Goal: Information Seeking & Learning: Learn about a topic

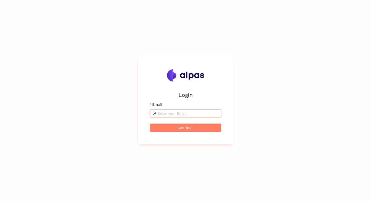
click at [162, 115] on input "Email" at bounding box center [188, 114] width 61 height 6
type input "[EMAIL_ADDRESS]"
click at [183, 130] on span "Continue" at bounding box center [186, 128] width 16 height 6
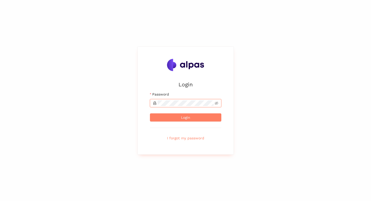
click at [150, 114] on button "Login" at bounding box center [185, 118] width 71 height 8
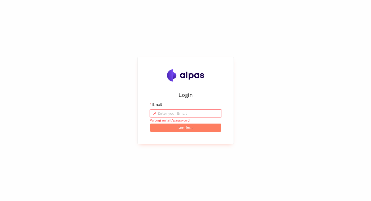
click at [171, 113] on input "Email" at bounding box center [188, 114] width 61 height 6
type input "[EMAIL_ADDRESS]"
click at [178, 127] on span "Continue" at bounding box center [186, 128] width 16 height 6
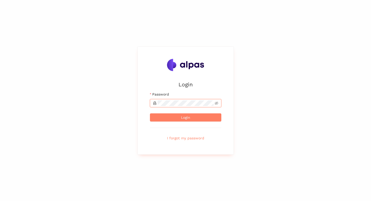
click at [150, 114] on button "Login" at bounding box center [185, 118] width 71 height 8
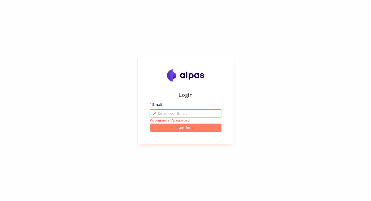
click at [171, 113] on input "Email" at bounding box center [188, 114] width 61 height 6
type input "[EMAIL_ADDRESS]"
click at [179, 131] on span "Continue" at bounding box center [186, 128] width 16 height 6
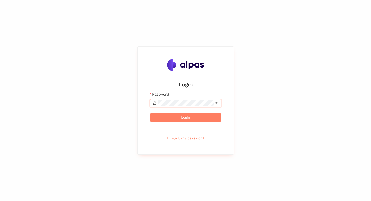
click at [215, 103] on icon "eye-invisible" at bounding box center [217, 104] width 4 height 4
click at [182, 115] on span "Login" at bounding box center [185, 118] width 9 height 6
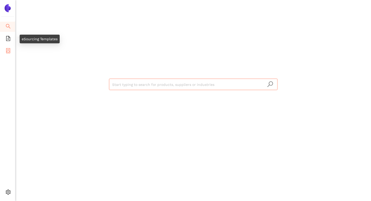
click at [11, 47] on li "eSourcing Projects" at bounding box center [7, 51] width 15 height 10
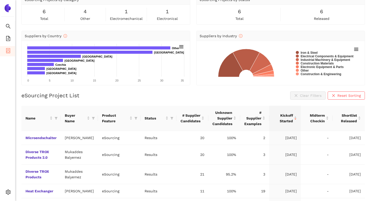
scroll to position [26, 0]
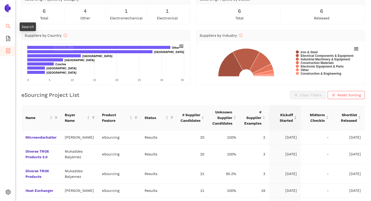
click at [8, 26] on icon "search" at bounding box center [8, 26] width 5 height 5
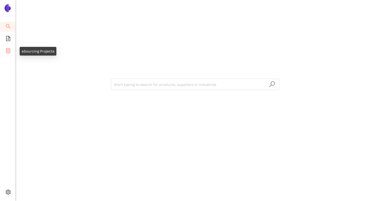
click at [8, 51] on icon "container" at bounding box center [8, 50] width 5 height 5
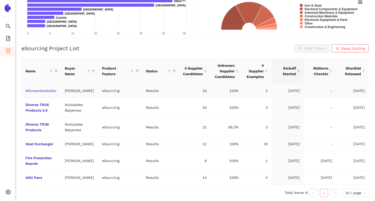
scroll to position [77, 0]
click at [0, 0] on link "Microendschalter" at bounding box center [0, 0] width 0 height 0
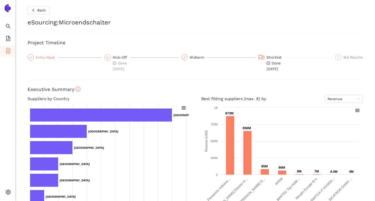
click at [47, 57] on div "Entry Mask" at bounding box center [47, 57] width 22 height 6
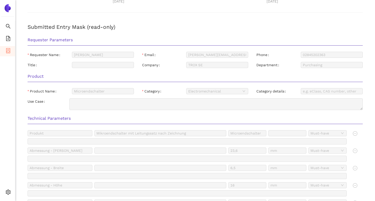
scroll to position [34, 0]
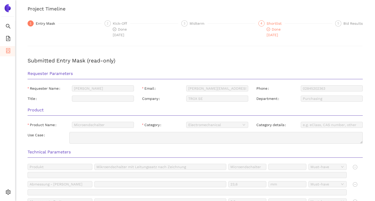
click at [273, 26] on div "Shortlist" at bounding box center [276, 23] width 18 height 6
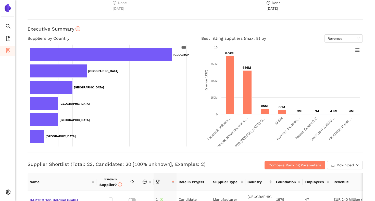
scroll to position [61, 0]
click at [329, 41] on span "Revenue" at bounding box center [344, 38] width 32 height 8
click at [196, 35] on div "Best fitting suppliers (max. 8) by Revenue Created with Highcharts 9.1.1 Revenu…" at bounding box center [282, 90] width 174 height 112
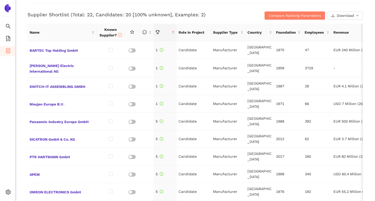
scroll to position [211, 0]
drag, startPoint x: 72, startPoint y: 14, endPoint x: 91, endPoint y: 14, distance: 18.1
click at [91, 14] on h3 "Supplier Shortlist (Total: 22, Candidates: 20 [100% unknown], Examples: 2)" at bounding box center [139, 14] width 223 height 7
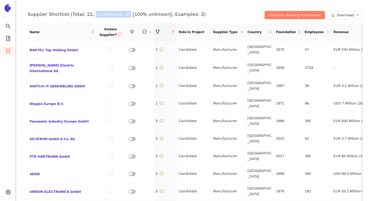
drag, startPoint x: 95, startPoint y: 14, endPoint x: 128, endPoint y: 14, distance: 33.4
click at [128, 14] on h3 "Supplier Shortlist (Total: 22, Candidates: 20 [100% unknown], Examples: 2)" at bounding box center [139, 14] width 223 height 7
drag, startPoint x: 172, startPoint y: 14, endPoint x: 199, endPoint y: 14, distance: 27.0
click at [200, 14] on h3 "Supplier Shortlist (Total: 22, Candidates: 20 [100% unknown], Examples: 2)" at bounding box center [139, 14] width 223 height 7
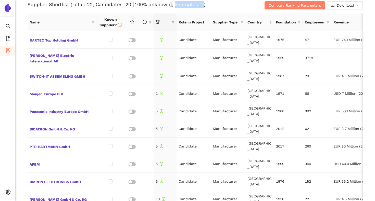
scroll to position [221, 0]
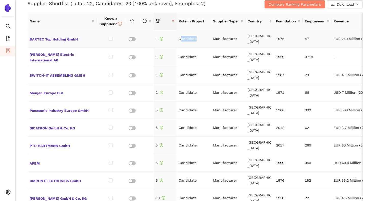
drag, startPoint x: 180, startPoint y: 38, endPoint x: 195, endPoint y: 38, distance: 15.3
click at [195, 38] on td "Candidate" at bounding box center [194, 39] width 34 height 18
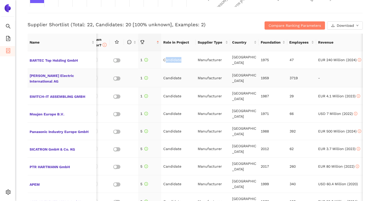
scroll to position [0, 0]
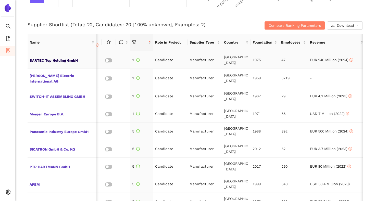
click at [66, 60] on span "BARTEC Top Holding GmbH" at bounding box center [62, 60] width 65 height 7
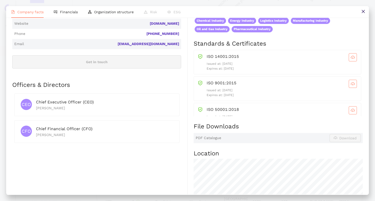
drag, startPoint x: 242, startPoint y: 69, endPoint x: 224, endPoint y: 70, distance: 18.6
click at [224, 70] on p "Expires at: [DATE]" at bounding box center [282, 68] width 150 height 5
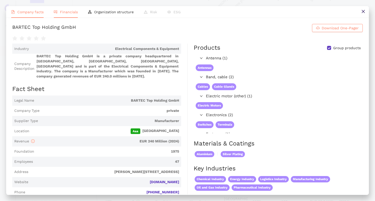
click at [67, 12] on span "Financials" at bounding box center [69, 12] width 18 height 4
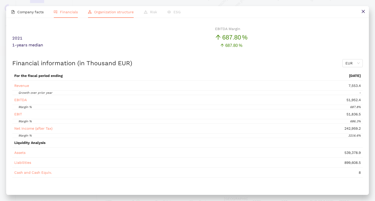
click at [99, 15] on li "Organization structure" at bounding box center [111, 12] width 56 height 12
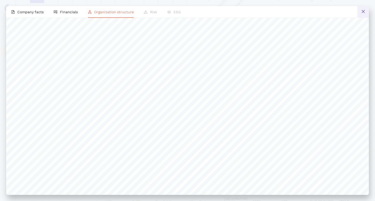
click at [360, 12] on button at bounding box center [362, 11] width 11 height 11
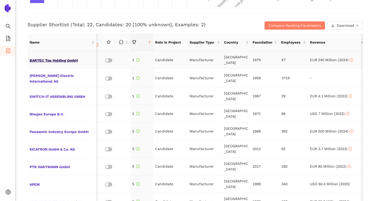
click at [68, 60] on span "BARTEC Top Holding GmbH" at bounding box center [62, 60] width 65 height 7
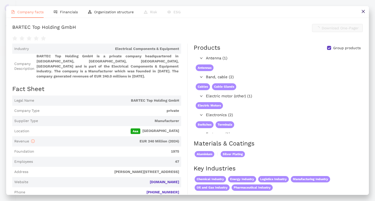
scroll to position [200, 0]
click at [331, 30] on span "Download One-Pager" at bounding box center [340, 28] width 37 height 6
click at [361, 10] on icon "close" at bounding box center [363, 11] width 4 height 4
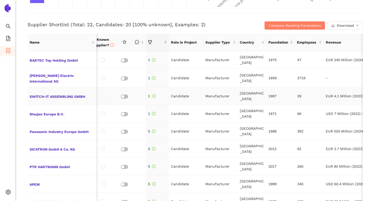
scroll to position [0, 2]
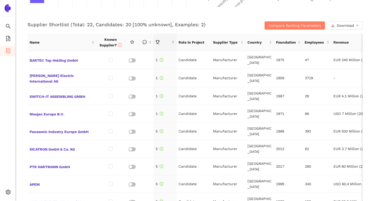
click at [21, 68] on div "Back eSourcing : Microendschalter Project Timeline Entry Mask Kick-Off Done [DA…" at bounding box center [195, 100] width 360 height 201
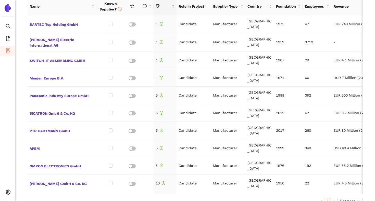
scroll to position [237, 0]
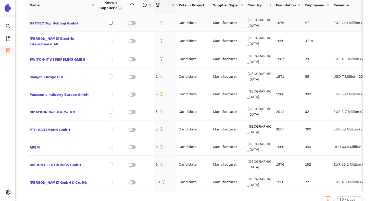
click at [110, 23] on input "checkbox" at bounding box center [111, 23] width 4 height 4
checkbox input "true"
click at [111, 41] on input "checkbox" at bounding box center [111, 41] width 4 height 4
checkbox input "true"
click at [111, 93] on input "checkbox" at bounding box center [111, 94] width 4 height 4
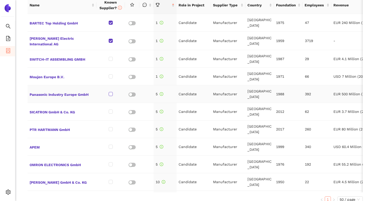
checkbox input "true"
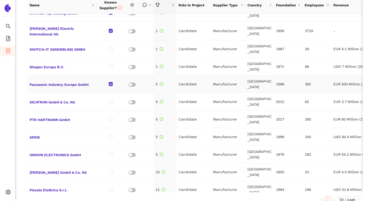
scroll to position [12, 0]
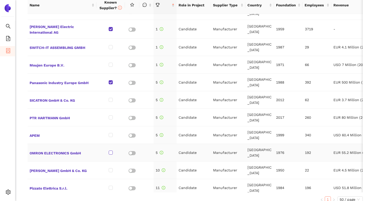
click at [111, 151] on input "checkbox" at bounding box center [111, 153] width 4 height 4
checkbox input "true"
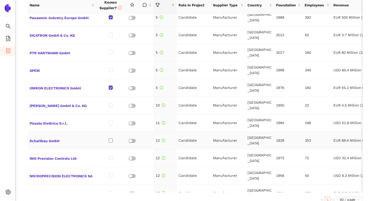
scroll to position [77, 0]
click at [54, 138] on span "Schaltbau GmbH" at bounding box center [62, 140] width 65 height 7
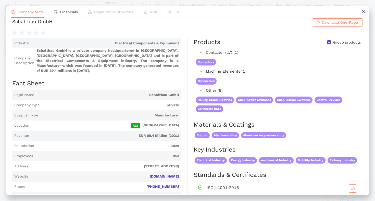
scroll to position [6, 0]
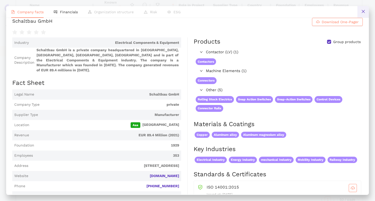
click at [365, 11] on button at bounding box center [362, 11] width 11 height 11
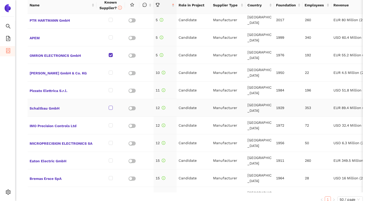
scroll to position [110, 0]
click at [110, 107] on input "checkbox" at bounding box center [111, 108] width 4 height 4
checkbox input "true"
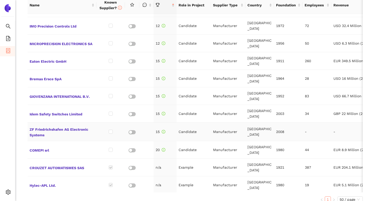
scroll to position [210, 0]
click at [112, 131] on input "checkbox" at bounding box center [111, 131] width 4 height 4
checkbox input "true"
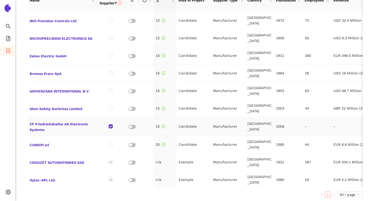
scroll to position [243, 0]
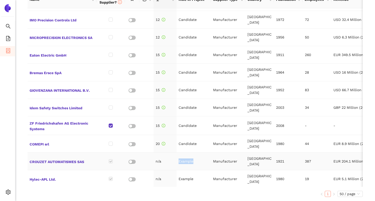
drag, startPoint x: 194, startPoint y: 160, endPoint x: 179, endPoint y: 160, distance: 14.3
click at [179, 160] on td "Example" at bounding box center [194, 162] width 34 height 18
click at [182, 160] on td "Example" at bounding box center [194, 162] width 34 height 18
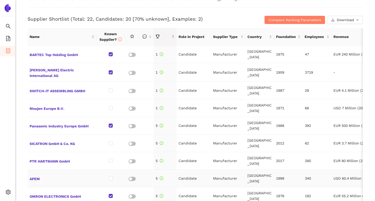
scroll to position [209, 0]
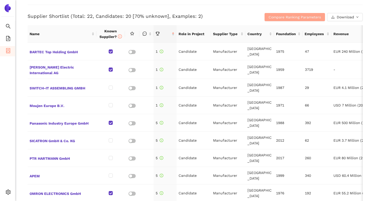
click at [280, 15] on span "Compare Ranking Parameters" at bounding box center [295, 17] width 52 height 6
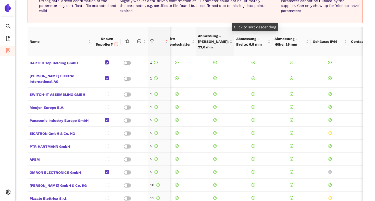
scroll to position [0, 17]
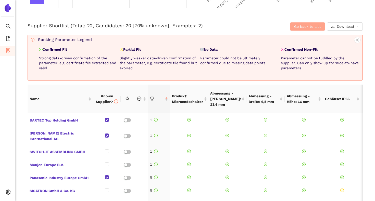
click at [302, 28] on span "Go back to List" at bounding box center [307, 27] width 27 height 6
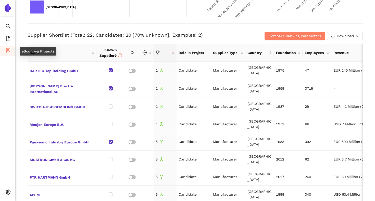
click at [7, 48] on icon "container" at bounding box center [8, 50] width 5 height 5
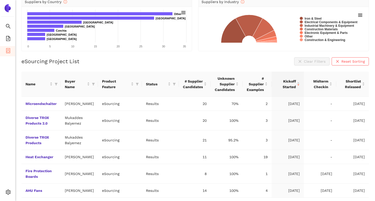
scroll to position [68, 0]
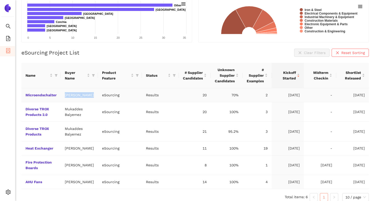
drag, startPoint x: 66, startPoint y: 94, endPoint x: 78, endPoint y: 100, distance: 13.6
click at [78, 100] on td "[PERSON_NAME]" at bounding box center [79, 95] width 37 height 14
click at [92, 75] on icon "filter" at bounding box center [93, 75] width 3 height 3
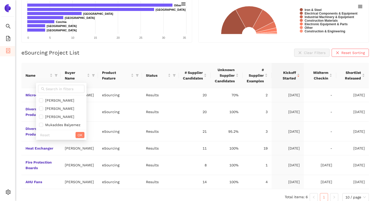
click at [17, 87] on div "eSourcing Project Overview for Trox eSourcing Projects by Category 6 total 4 ot…" at bounding box center [195, 38] width 360 height 201
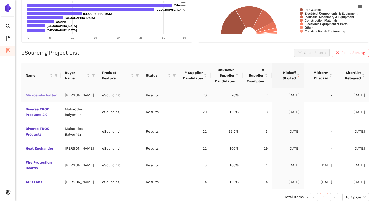
click at [0, 0] on link "Microendschalter" at bounding box center [0, 0] width 0 height 0
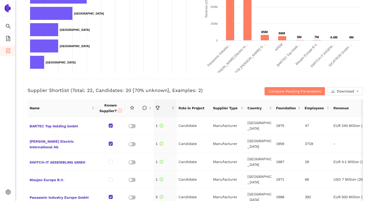
scroll to position [138, 0]
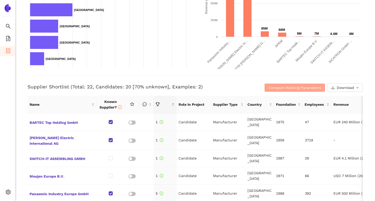
click at [276, 87] on span "Compare Ranking Parameters" at bounding box center [295, 88] width 52 height 6
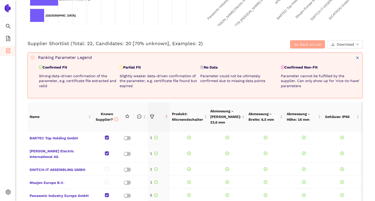
scroll to position [187, 0]
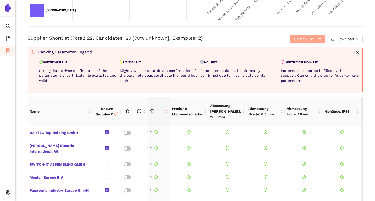
click at [298, 41] on span "Go back to List" at bounding box center [307, 39] width 27 height 6
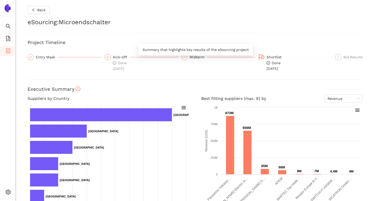
scroll to position [0, 0]
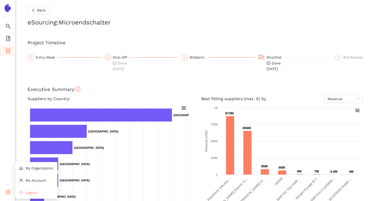
click at [20, 191] on icon "logout" at bounding box center [21, 192] width 4 height 3
